Goal: Check status: Check status

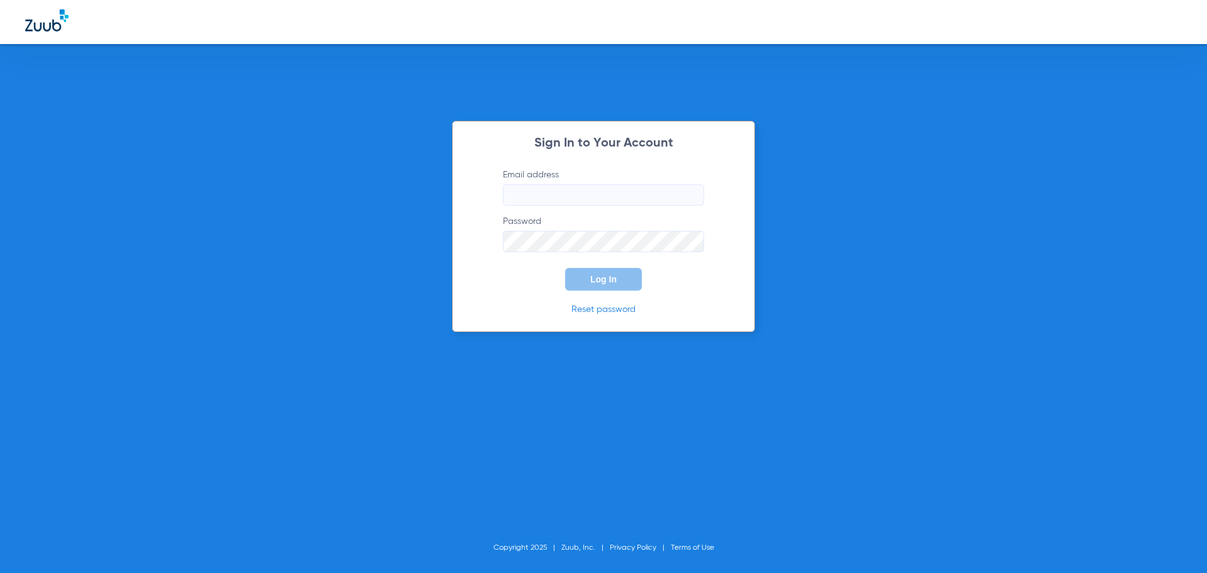
type input "[EMAIL_ADDRESS][DOMAIN_NAME]"
drag, startPoint x: 616, startPoint y: 281, endPoint x: 640, endPoint y: 286, distance: 24.3
click at [617, 281] on button "Log In" at bounding box center [603, 279] width 77 height 23
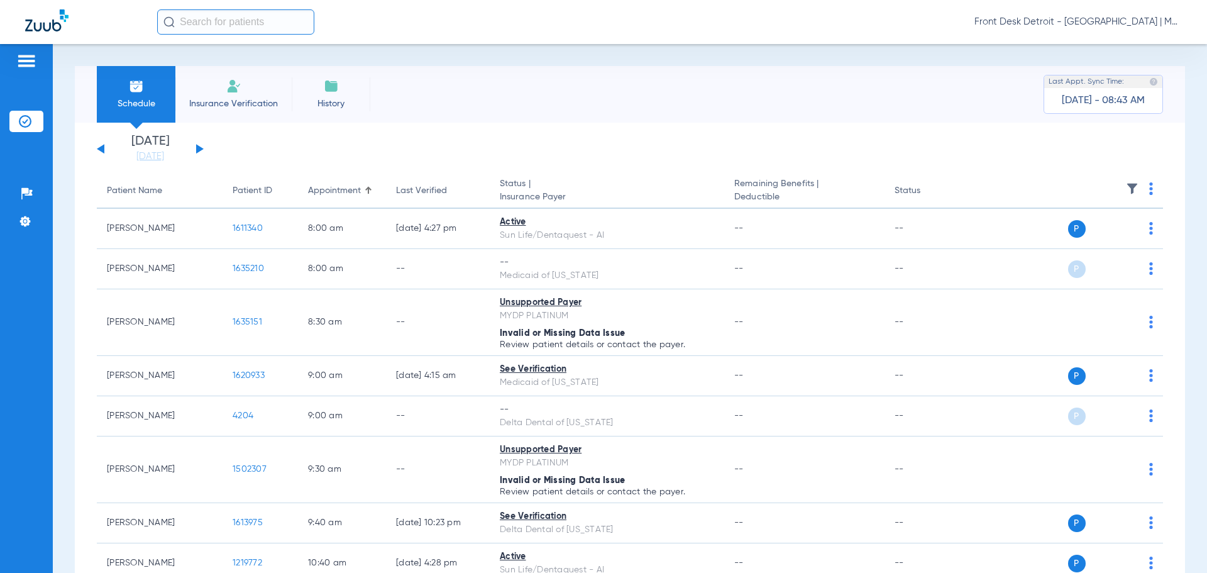
click at [260, 27] on input "text" at bounding box center [235, 21] width 157 height 25
type input "[DATE]"
drag, startPoint x: 236, startPoint y: 22, endPoint x: 162, endPoint y: 23, distance: 74.2
click at [162, 23] on input "[DATE]" at bounding box center [235, 21] width 157 height 25
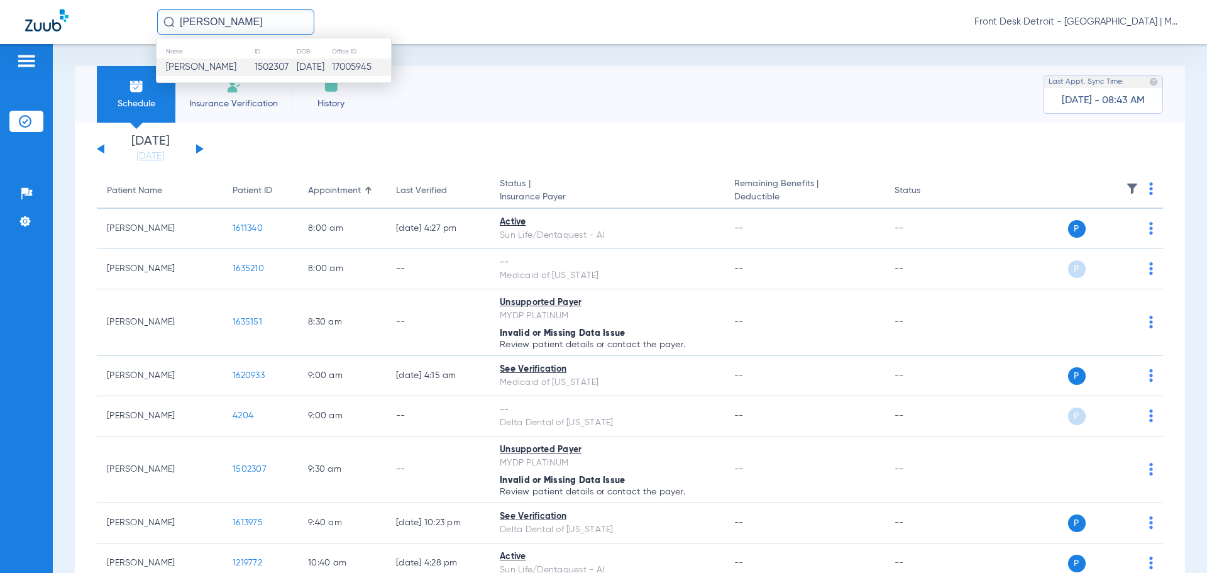
type input "RYAN PURIFOY"
click at [261, 62] on td "1502307" at bounding box center [275, 67] width 43 height 18
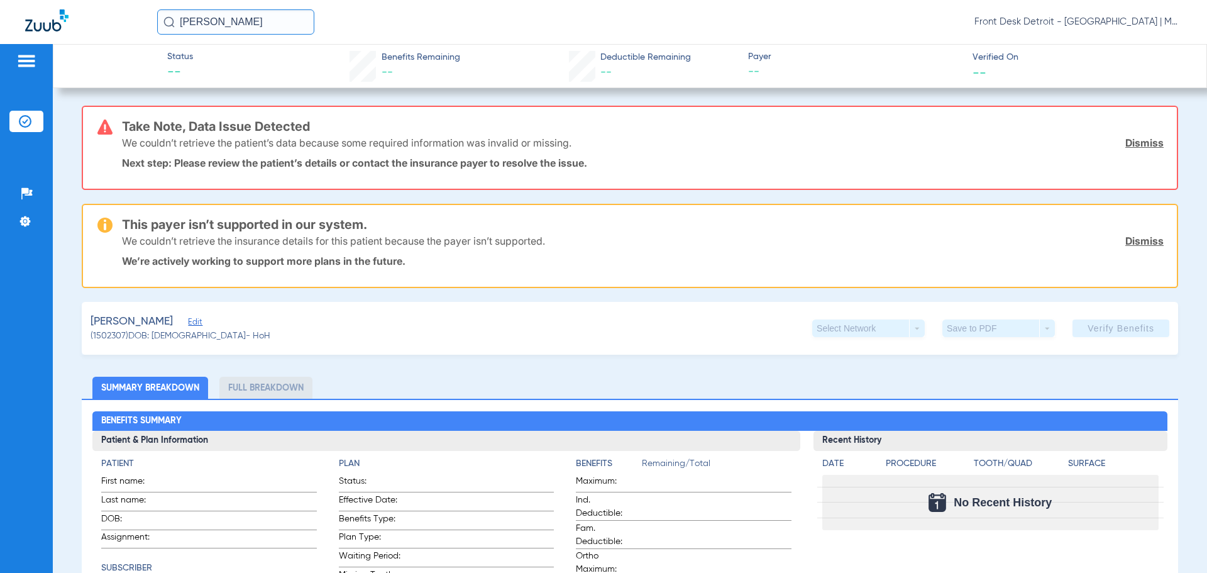
click at [1136, 243] on link "Dismiss" at bounding box center [1145, 241] width 38 height 13
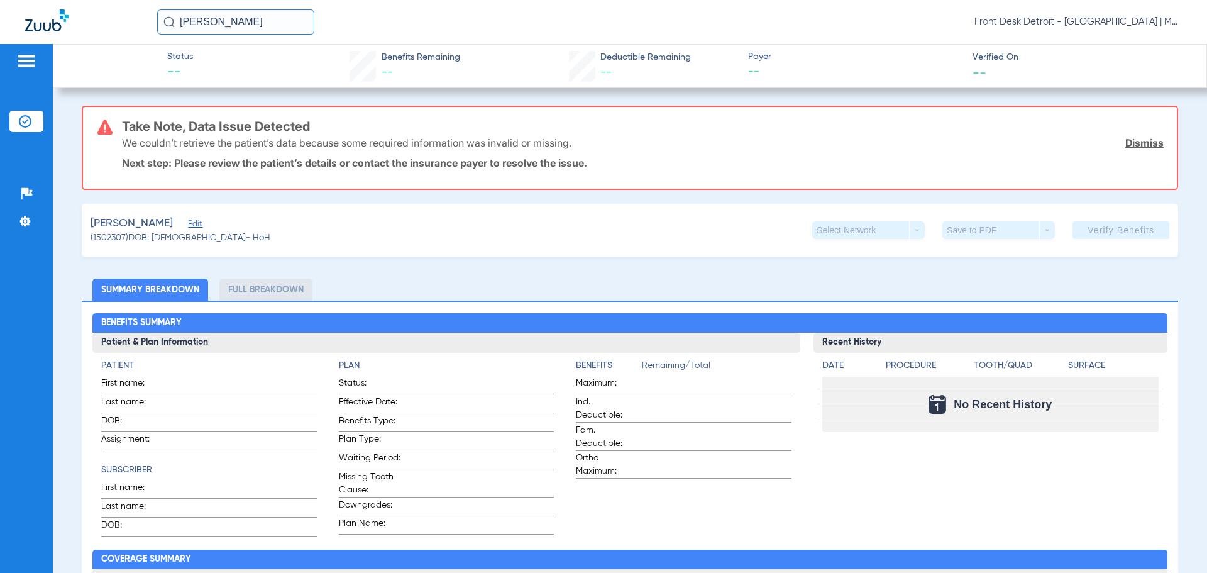
click at [1131, 137] on link "Dismiss" at bounding box center [1145, 142] width 38 height 13
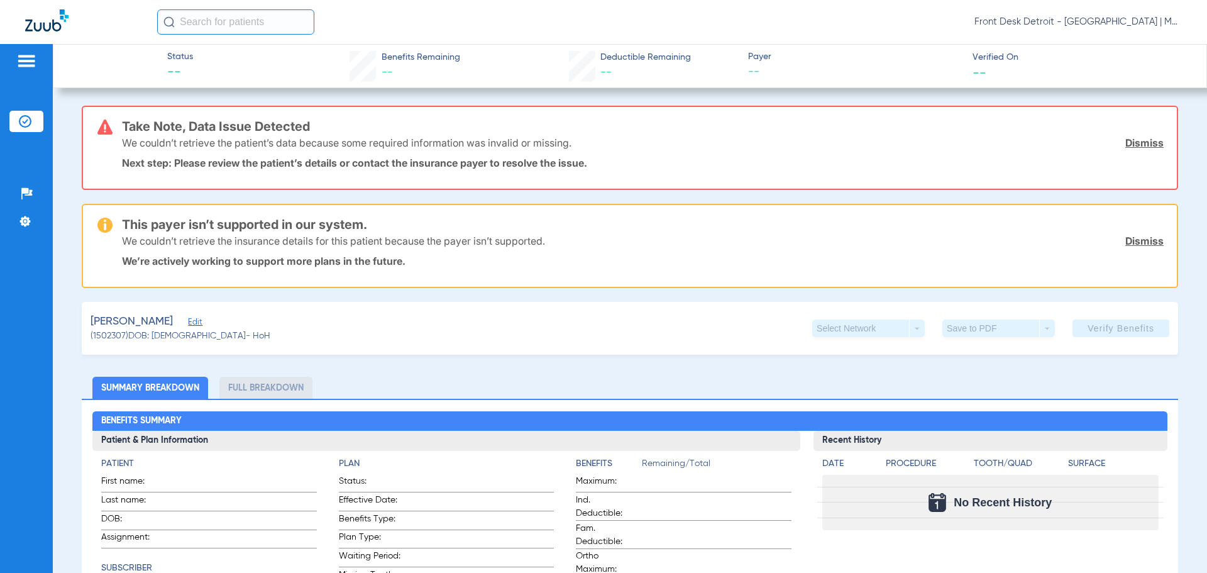
click at [435, 318] on div "Purifoy, Ryan Edit (1502307) DOB: 04/20/1983 - HoH Select Network arrow_drop_do…" at bounding box center [630, 328] width 1097 height 53
click at [578, 340] on div "Purifoy, Ryan Edit (1502307) DOB: 04/20/1983 - HoH Select Network arrow_drop_do…" at bounding box center [630, 328] width 1097 height 53
drag, startPoint x: 1127, startPoint y: 245, endPoint x: 1127, endPoint y: 236, distance: 8.2
click at [1127, 245] on link "Dismiss" at bounding box center [1145, 241] width 38 height 13
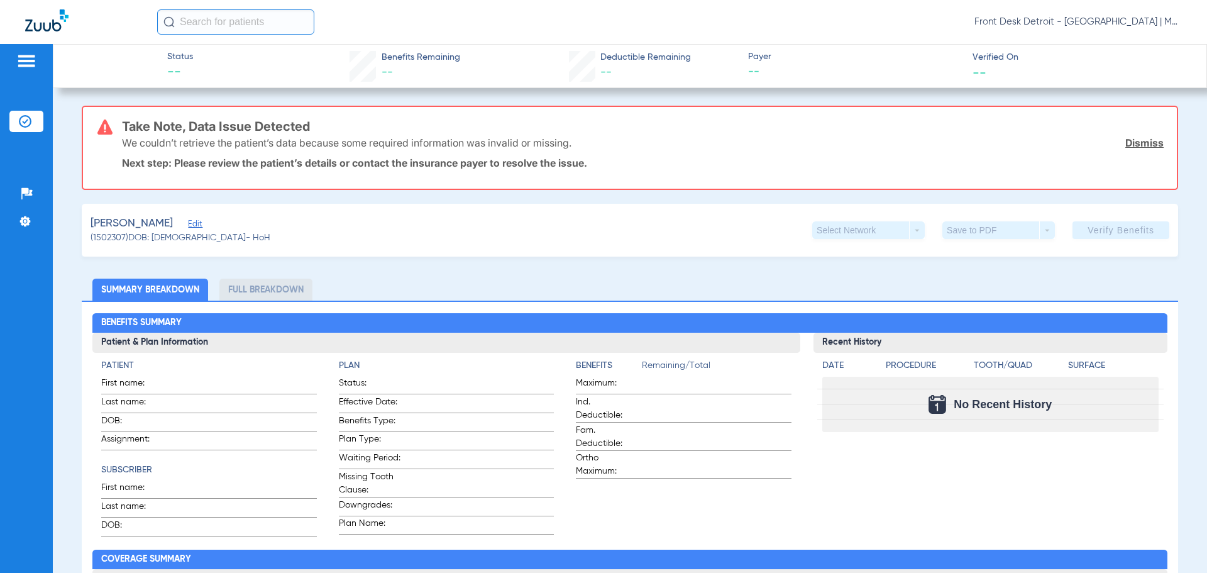
click at [1136, 147] on link "Dismiss" at bounding box center [1145, 142] width 38 height 13
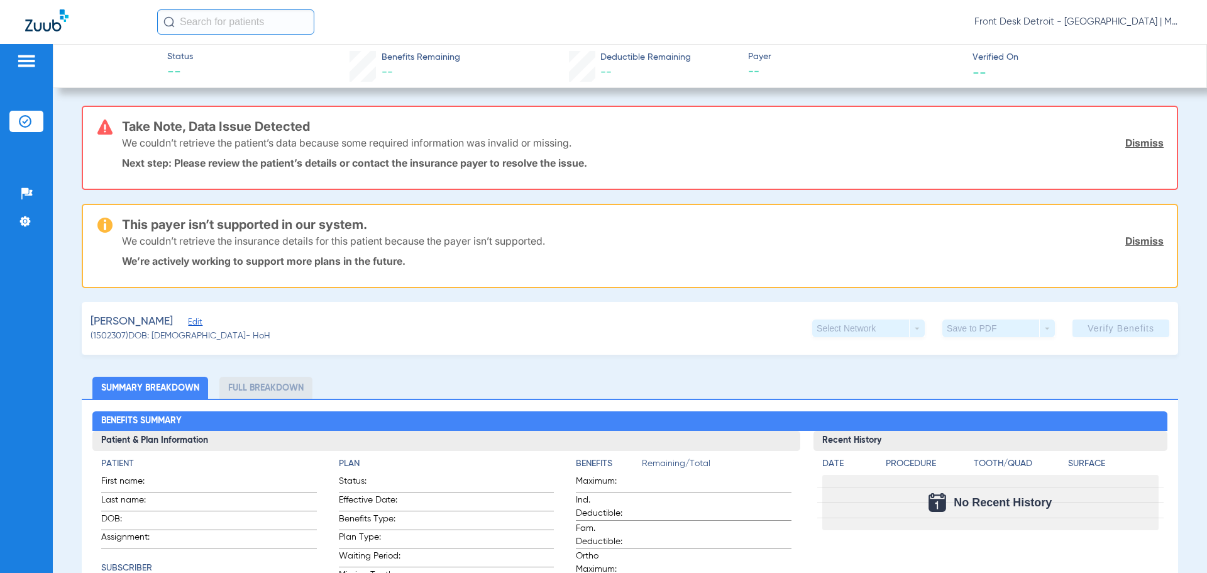
click at [1126, 245] on link "Dismiss" at bounding box center [1145, 241] width 38 height 13
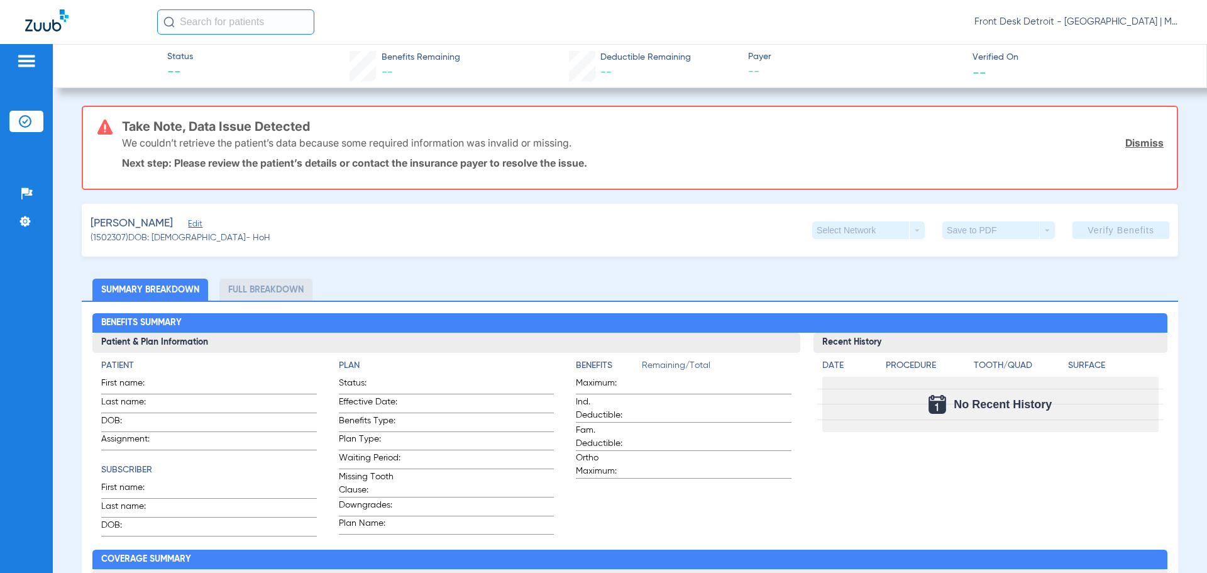
click at [1128, 142] on link "Dismiss" at bounding box center [1145, 142] width 38 height 13
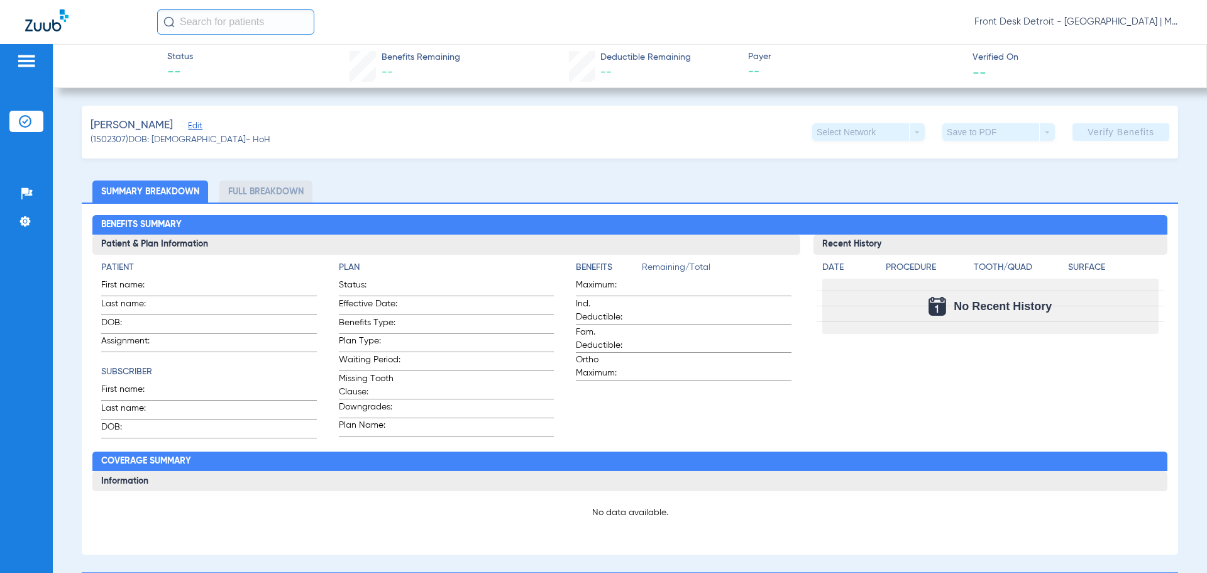
drag, startPoint x: 282, startPoint y: 181, endPoint x: 278, endPoint y: 189, distance: 8.4
click at [282, 182] on li "Full Breakdown" at bounding box center [265, 191] width 93 height 22
click at [278, 189] on li "Full Breakdown" at bounding box center [265, 191] width 93 height 22
click at [124, 123] on span "[PERSON_NAME]" at bounding box center [132, 126] width 82 height 16
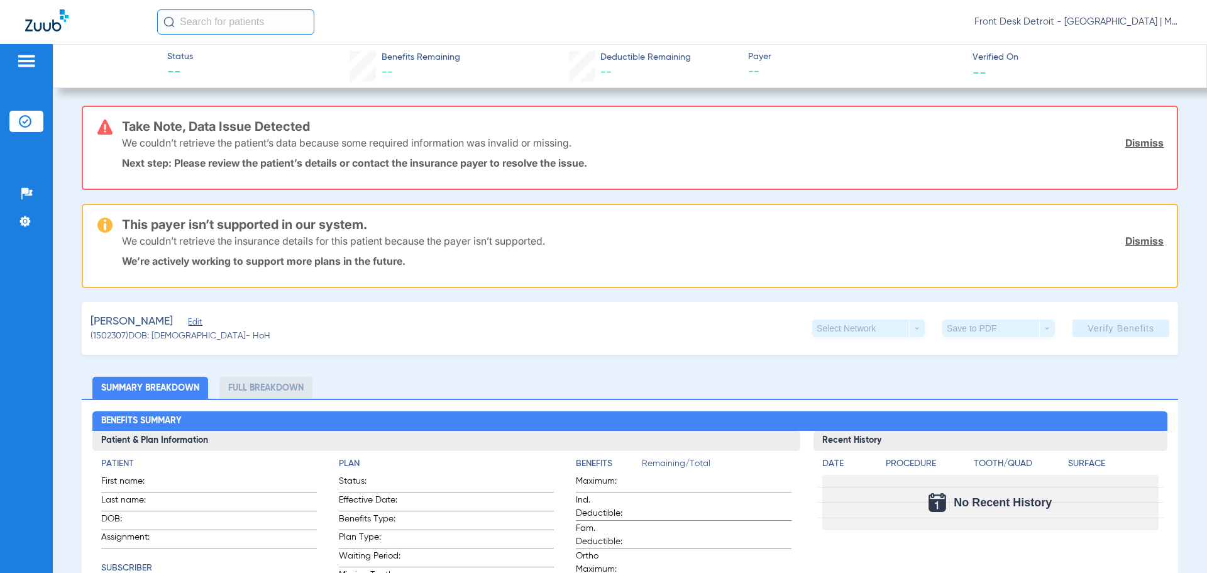
click at [1140, 233] on div "We couldn’t retrieve the insurance details for this patient because the payer i…" at bounding box center [643, 241] width 1042 height 33
click at [1133, 251] on div "We couldn’t retrieve the insurance details for this patient because the payer i…" at bounding box center [643, 241] width 1042 height 33
click at [1129, 230] on div "We couldn’t retrieve the insurance details for this patient because the payer i…" at bounding box center [643, 241] width 1042 height 33
click at [1147, 136] on div "We couldn’t retrieve the patient’s data because some required information was i…" at bounding box center [643, 142] width 1042 height 33
click at [1146, 245] on link "Dismiss" at bounding box center [1145, 241] width 38 height 13
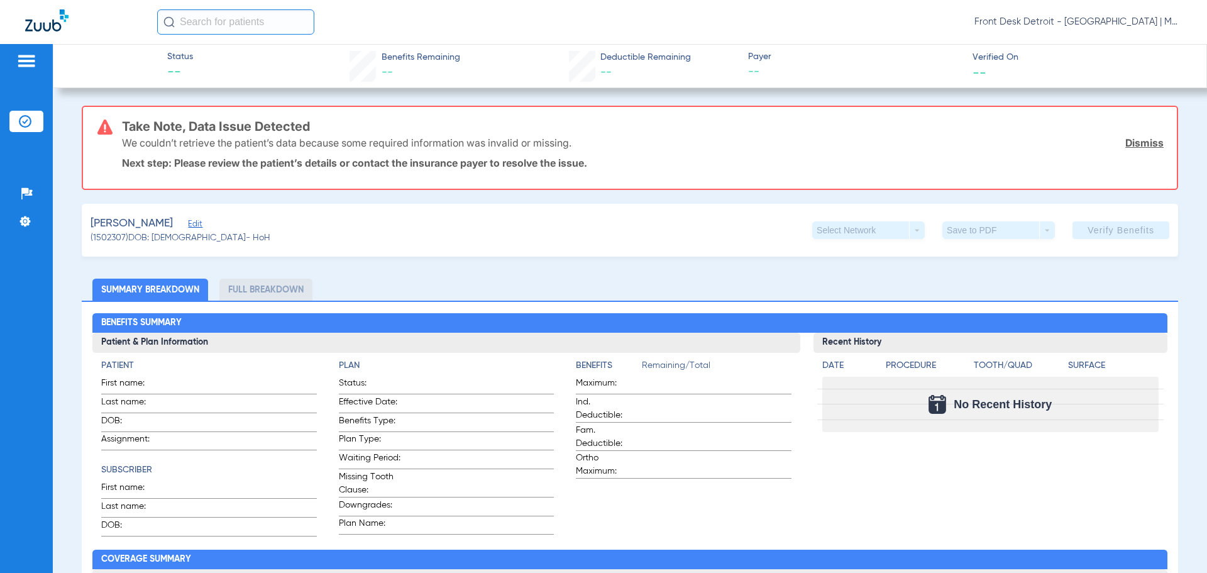
click at [1140, 139] on link "Dismiss" at bounding box center [1145, 142] width 38 height 13
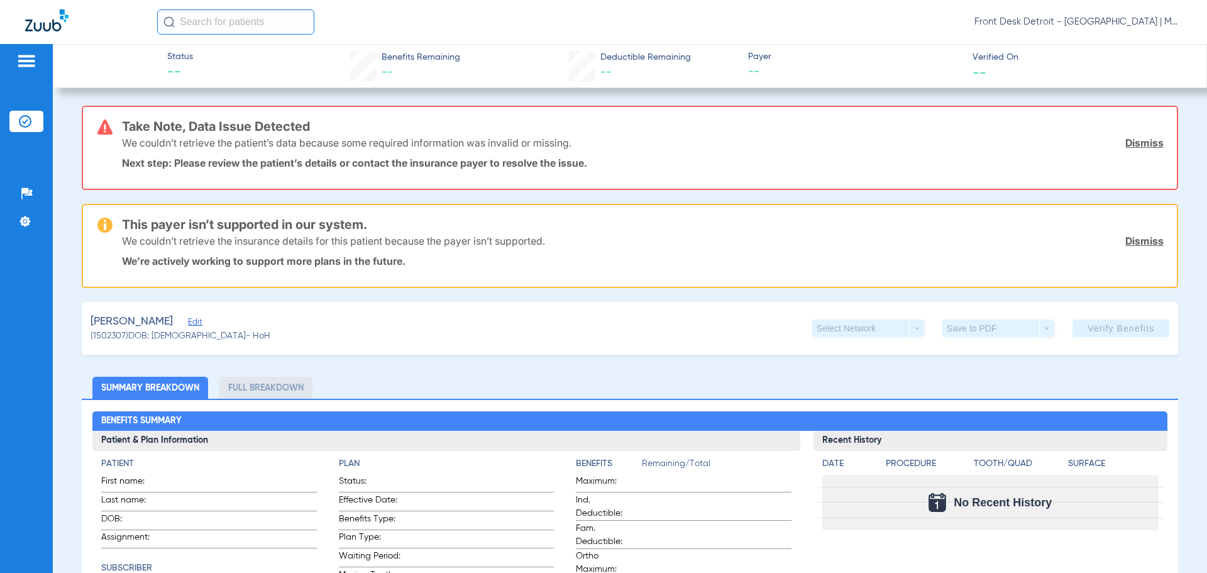
click at [1140, 244] on link "Dismiss" at bounding box center [1145, 241] width 38 height 13
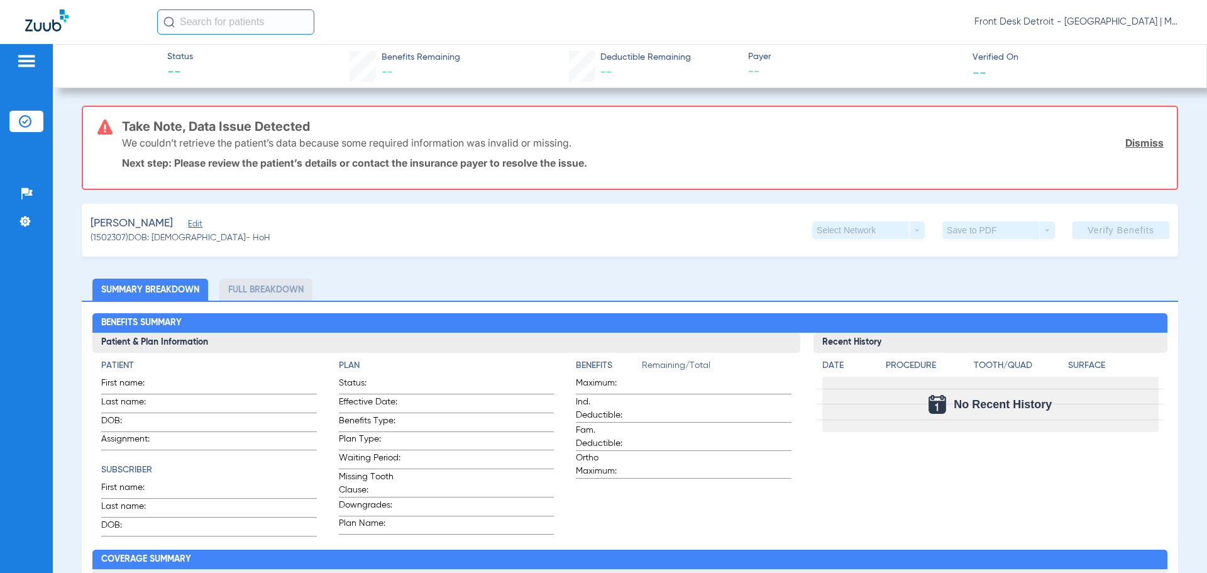
click at [1139, 145] on link "Dismiss" at bounding box center [1145, 142] width 38 height 13
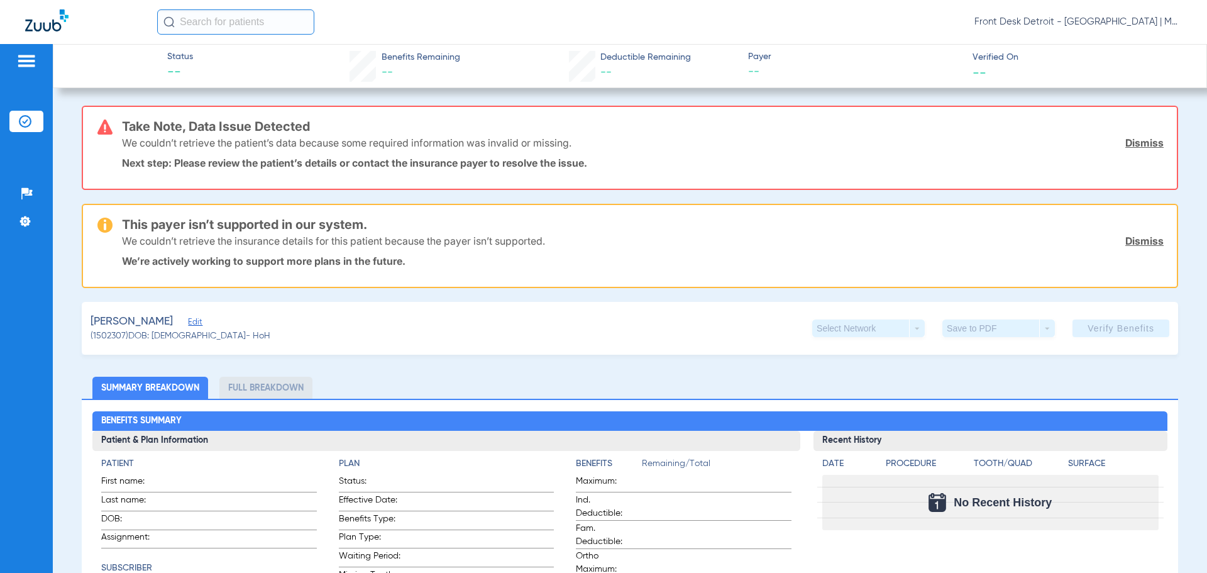
click at [1132, 140] on link "Dismiss" at bounding box center [1145, 142] width 38 height 13
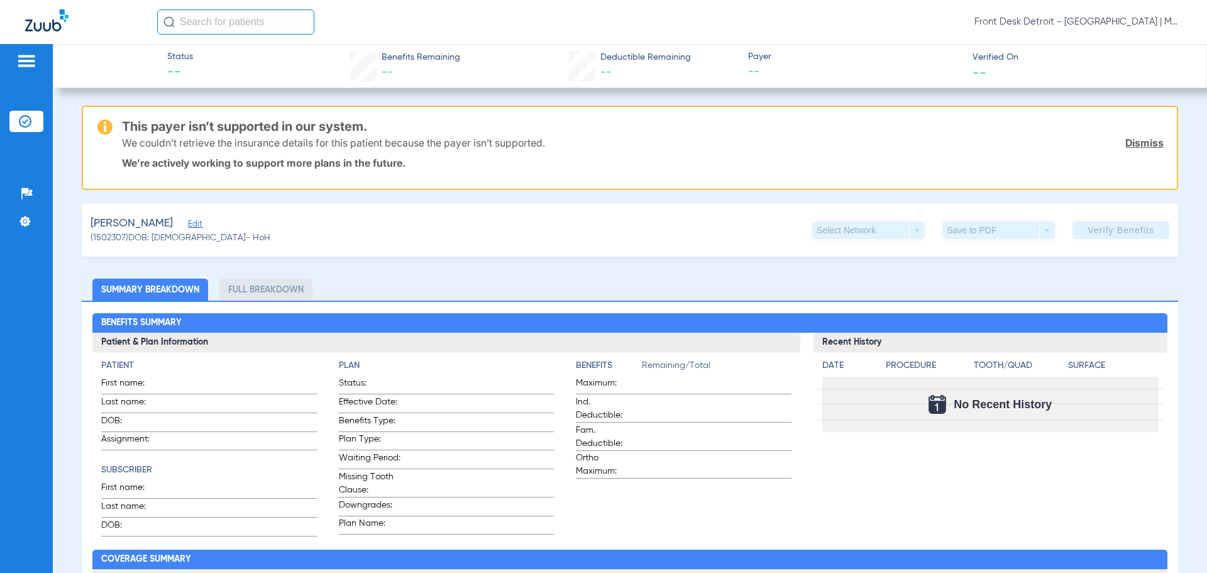
click at [1135, 143] on link "Dismiss" at bounding box center [1145, 142] width 38 height 13
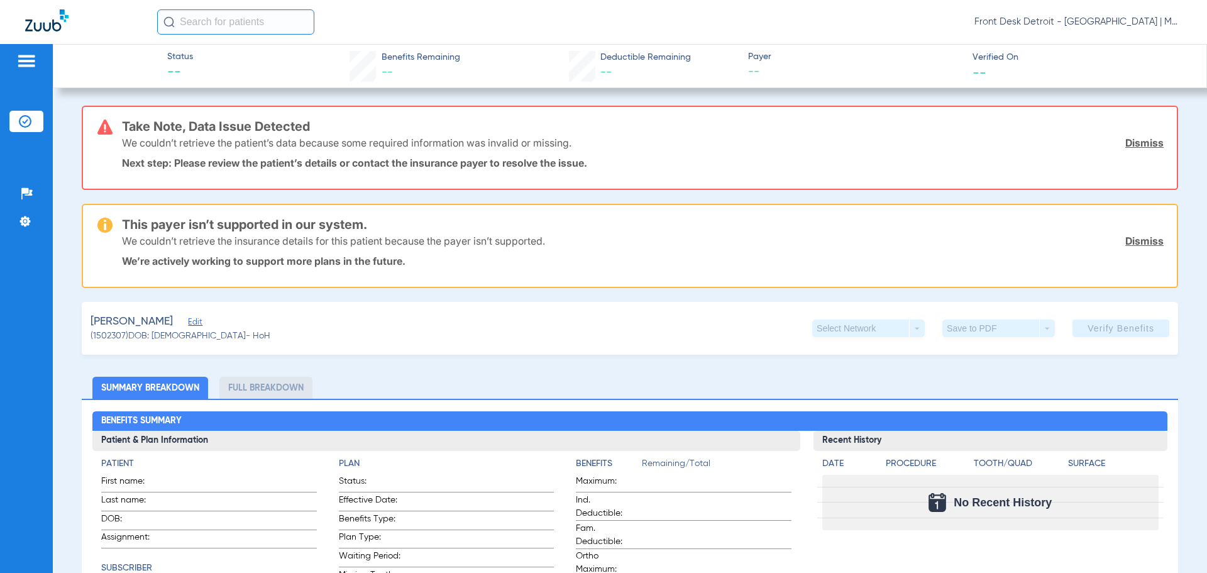
click at [1139, 142] on link "Dismiss" at bounding box center [1145, 142] width 38 height 13
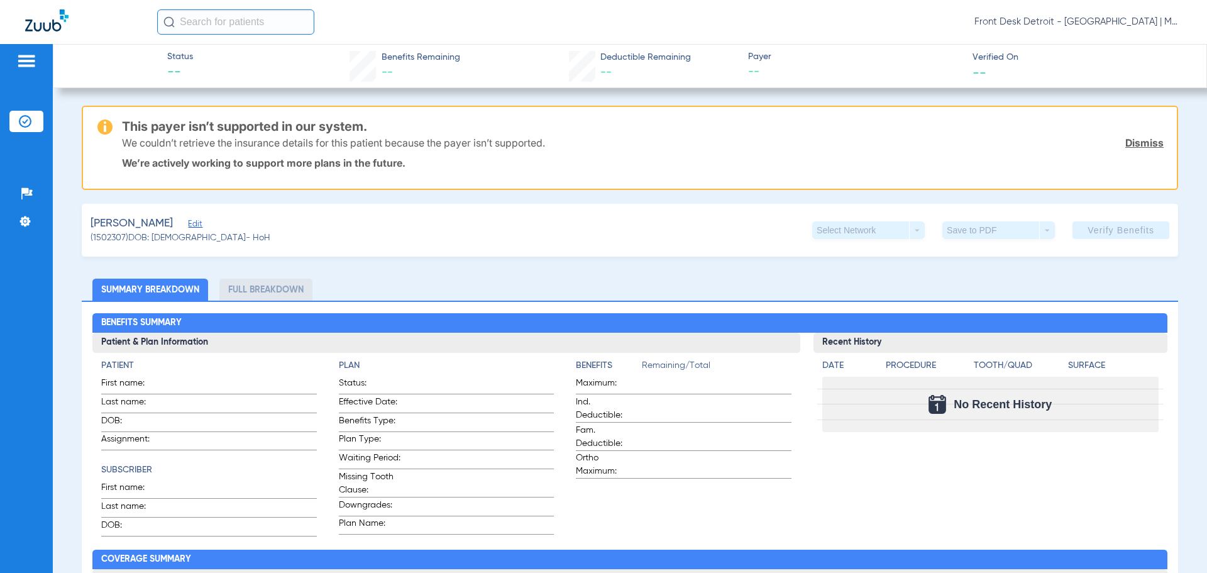
click at [1140, 145] on link "Dismiss" at bounding box center [1145, 142] width 38 height 13
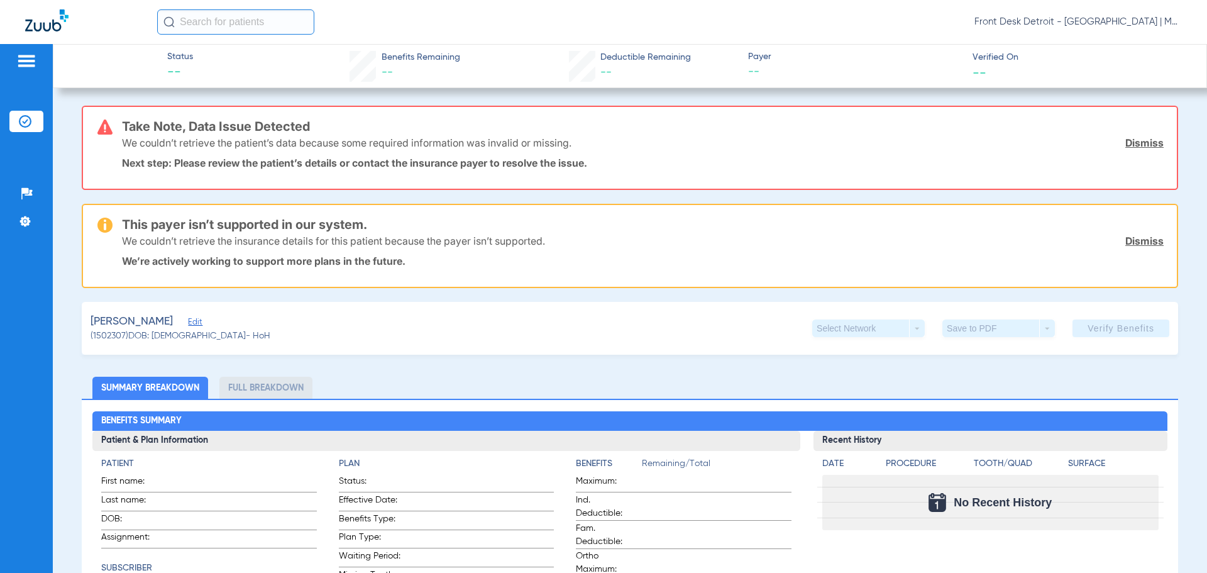
click at [1138, 242] on link "Dismiss" at bounding box center [1145, 241] width 38 height 13
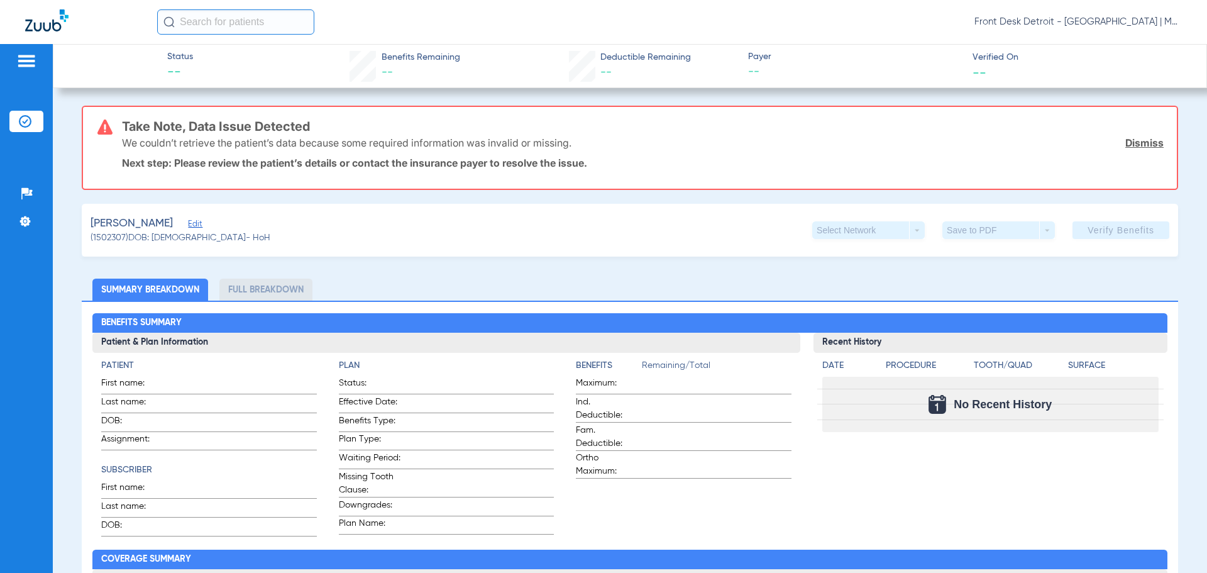
click at [1136, 147] on link "Dismiss" at bounding box center [1145, 142] width 38 height 13
